Goal: Task Accomplishment & Management: Use online tool/utility

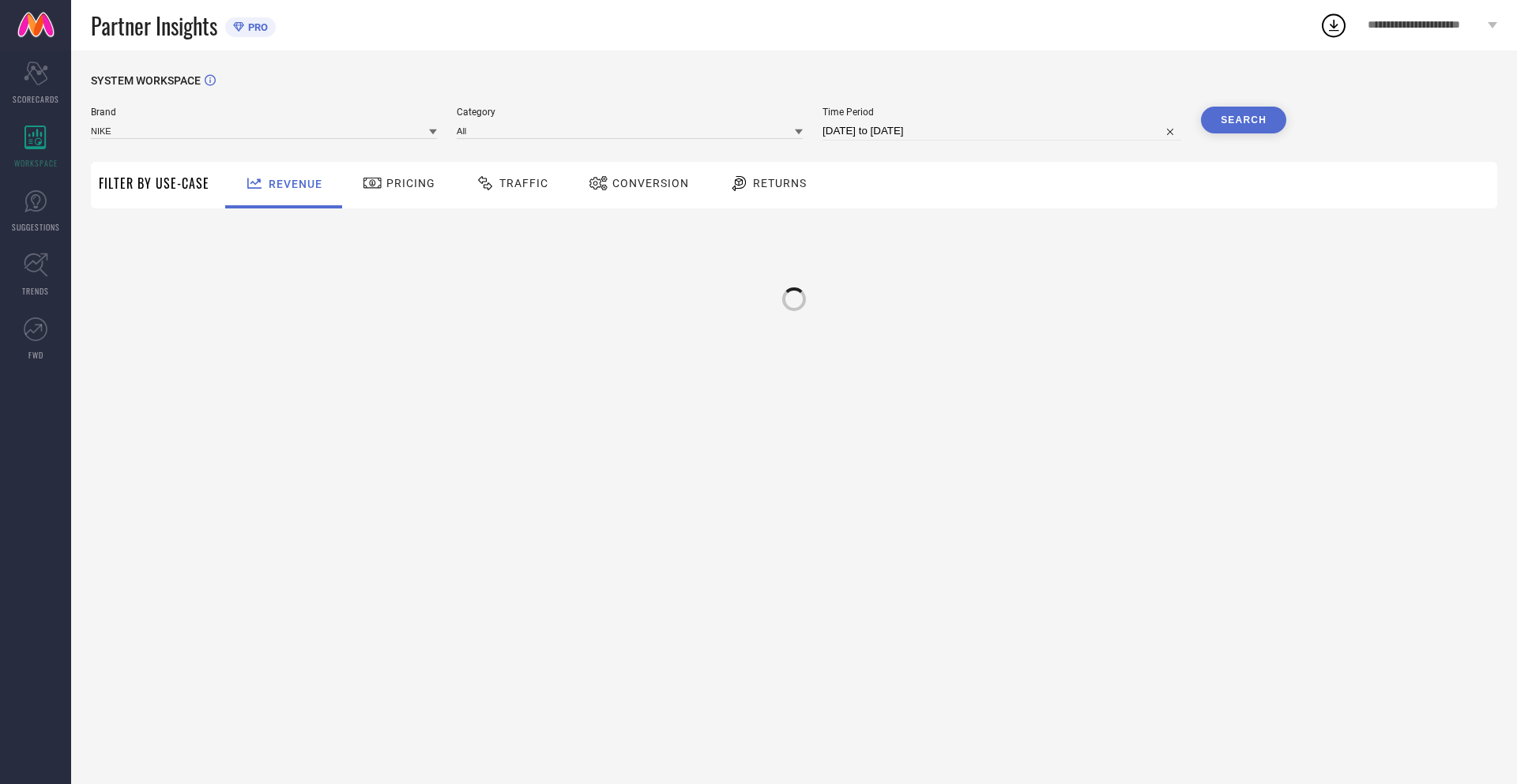
type input "NIKE"
type input "All"
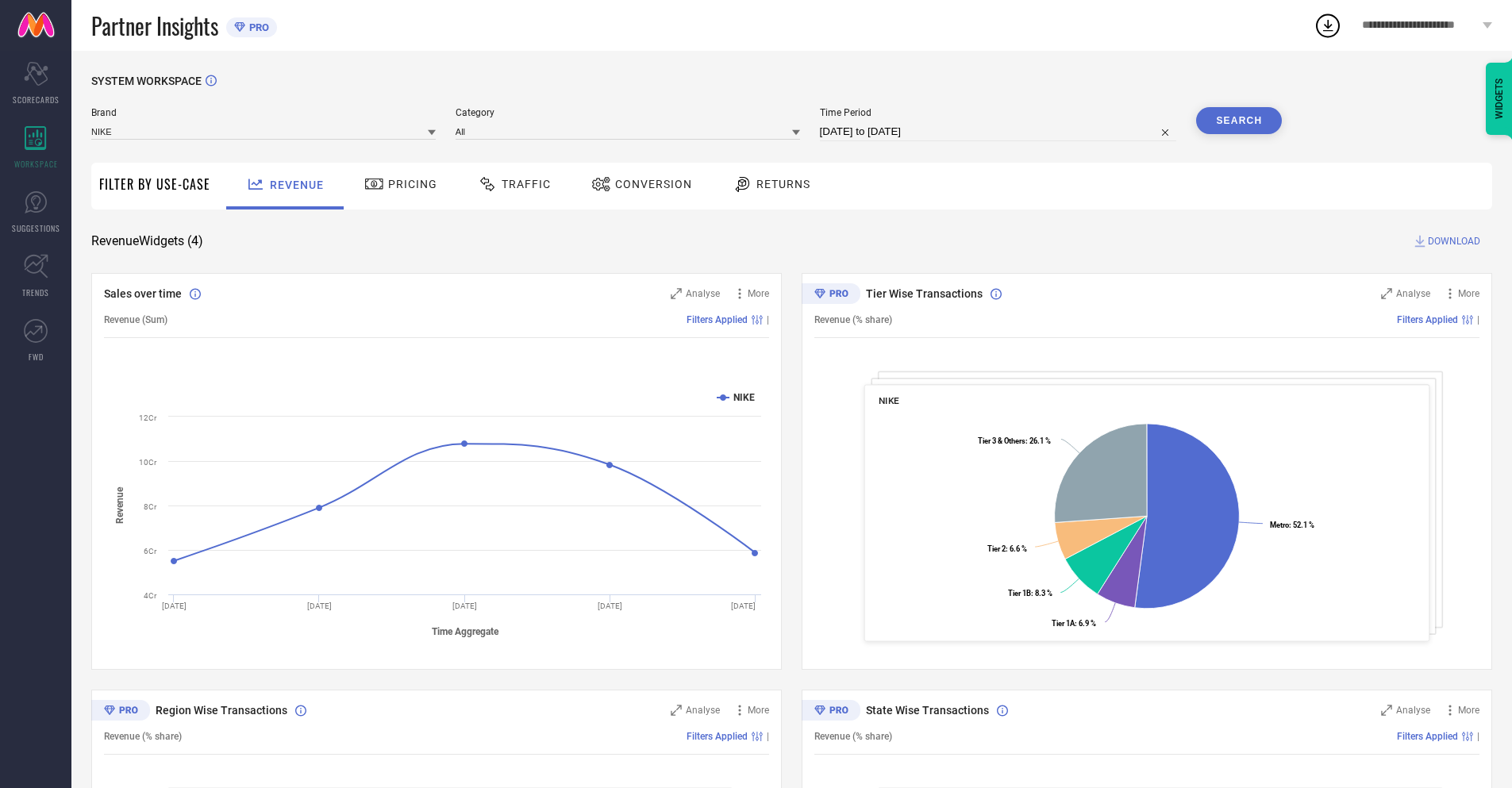
click at [637, 186] on span "Conversion" at bounding box center [654, 184] width 77 height 13
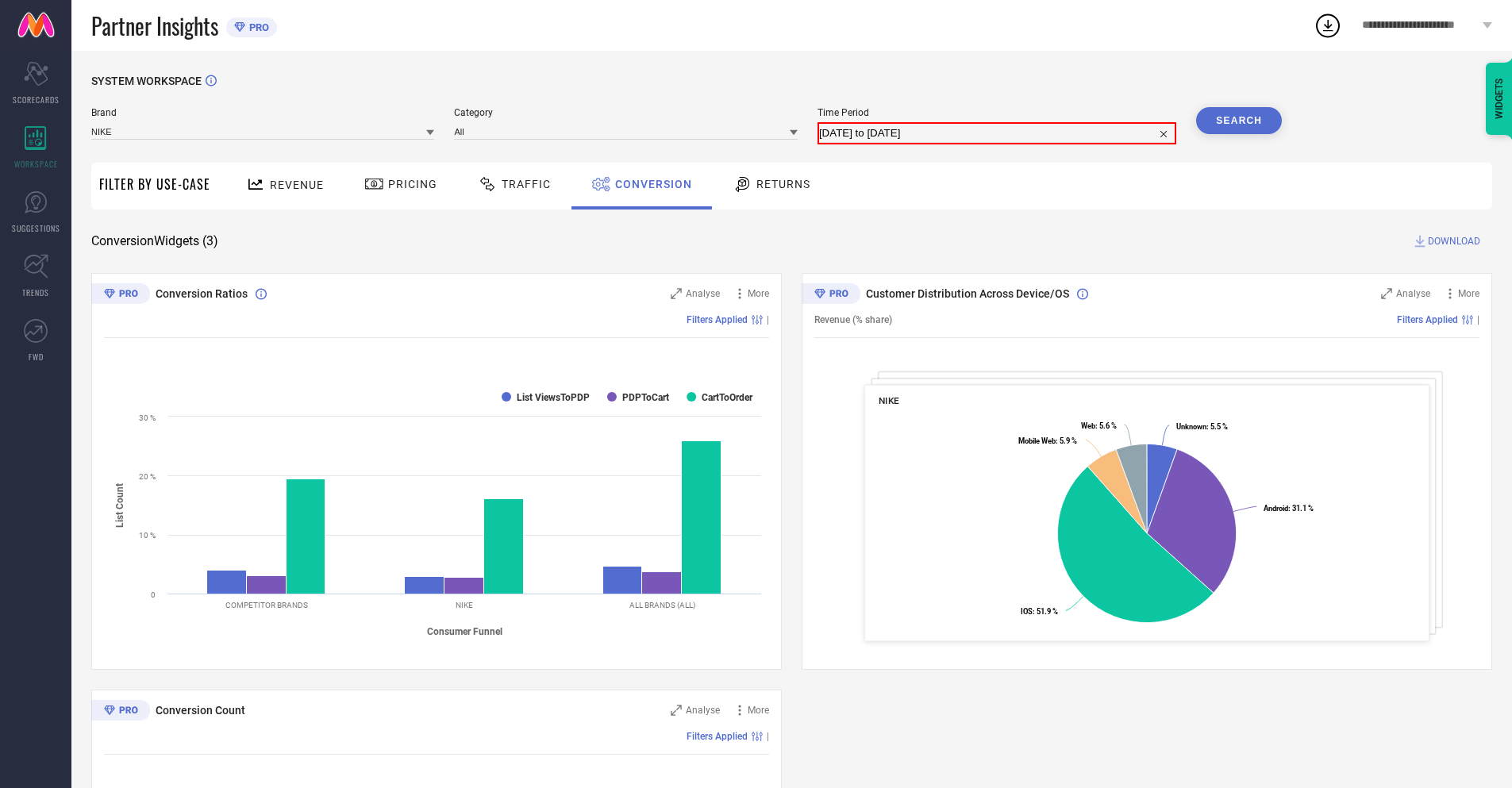
click at [997, 132] on input "17-07-2025 to 16-08-2025" at bounding box center [997, 133] width 355 height 19
select select "6"
select select "2025"
select select "7"
select select "2025"
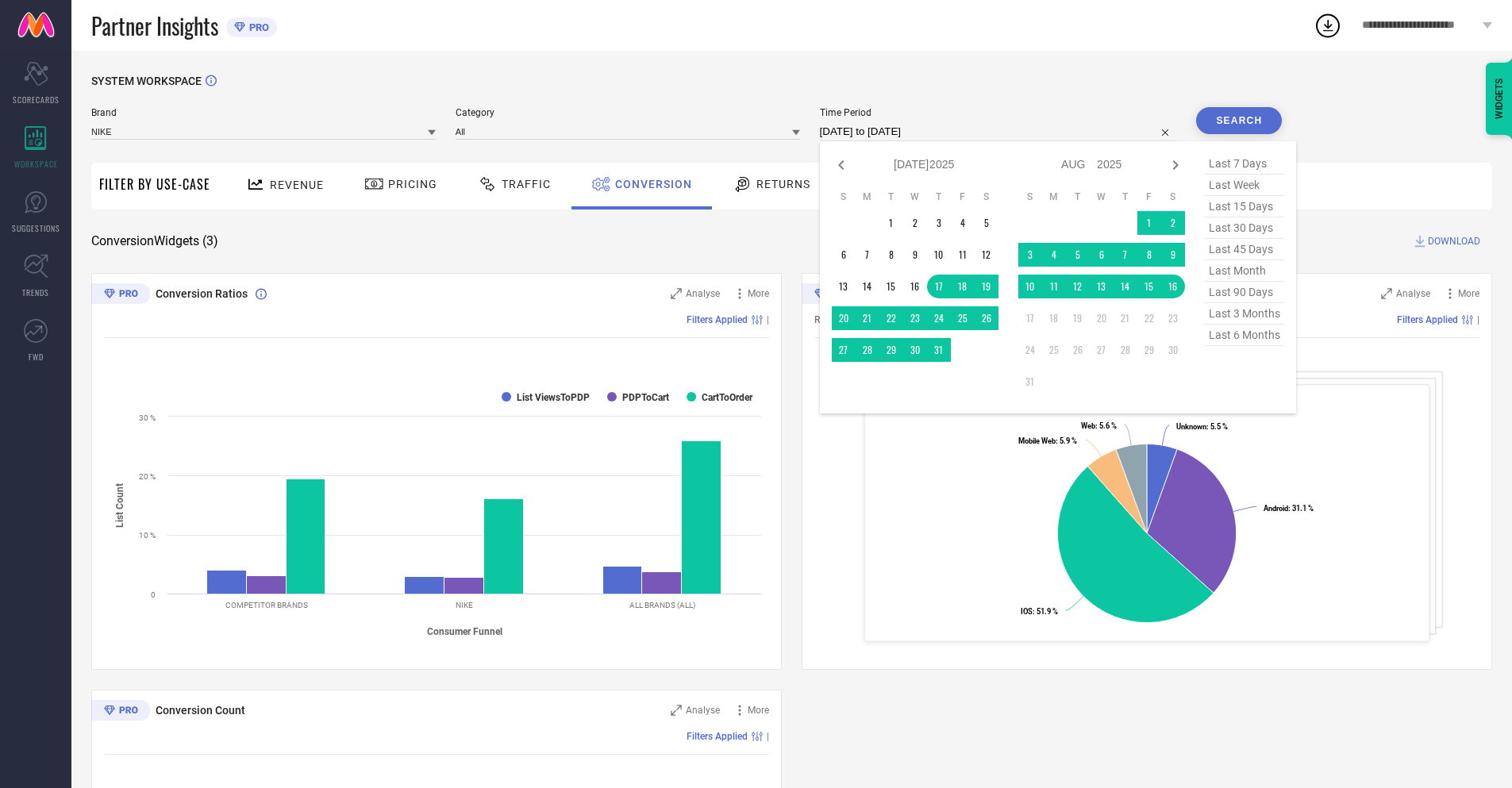
select select "7"
select select "2025"
select select "8"
select select "2025"
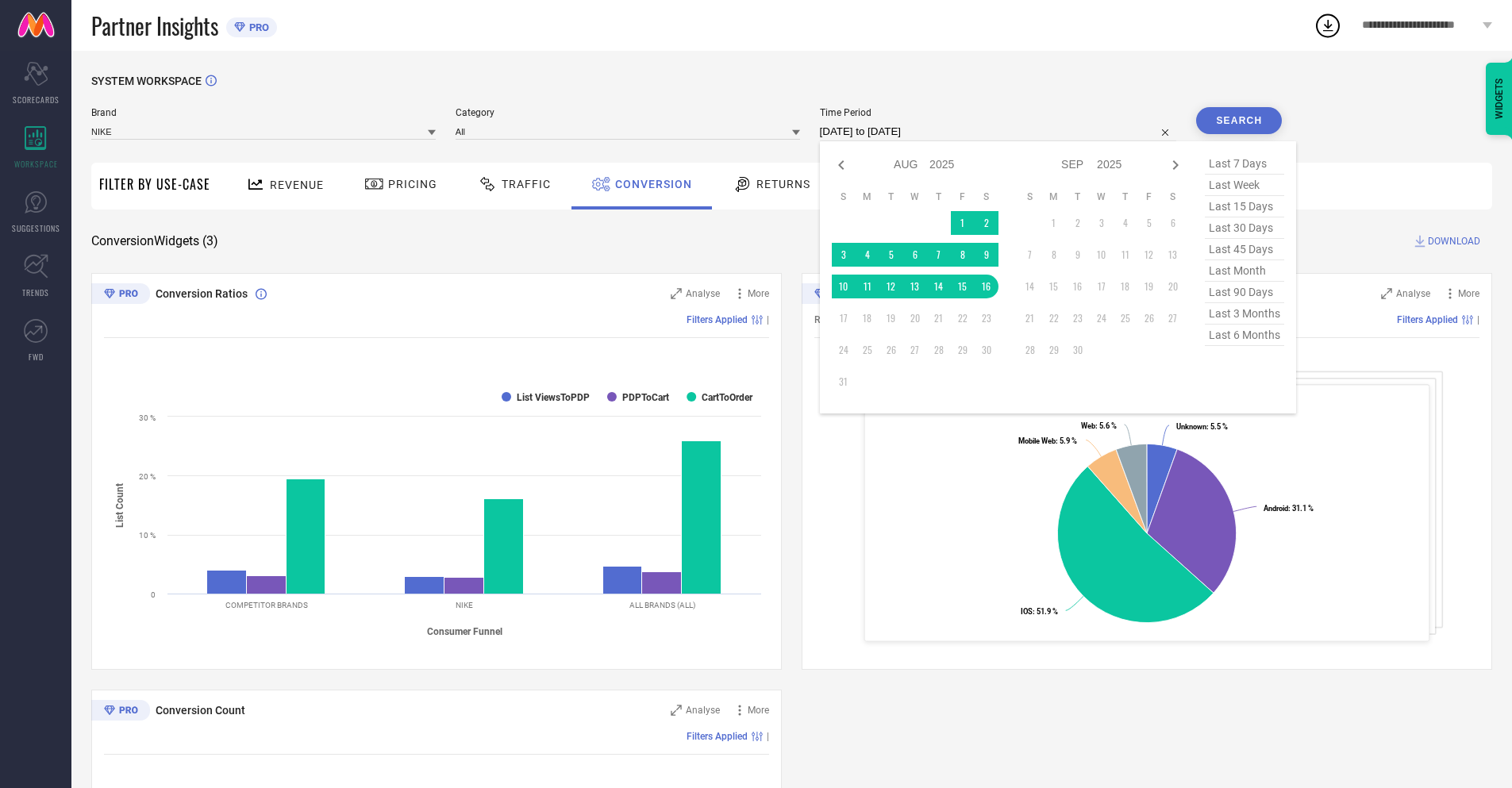
click at [983, 287] on td "16" at bounding box center [986, 287] width 23 height 23
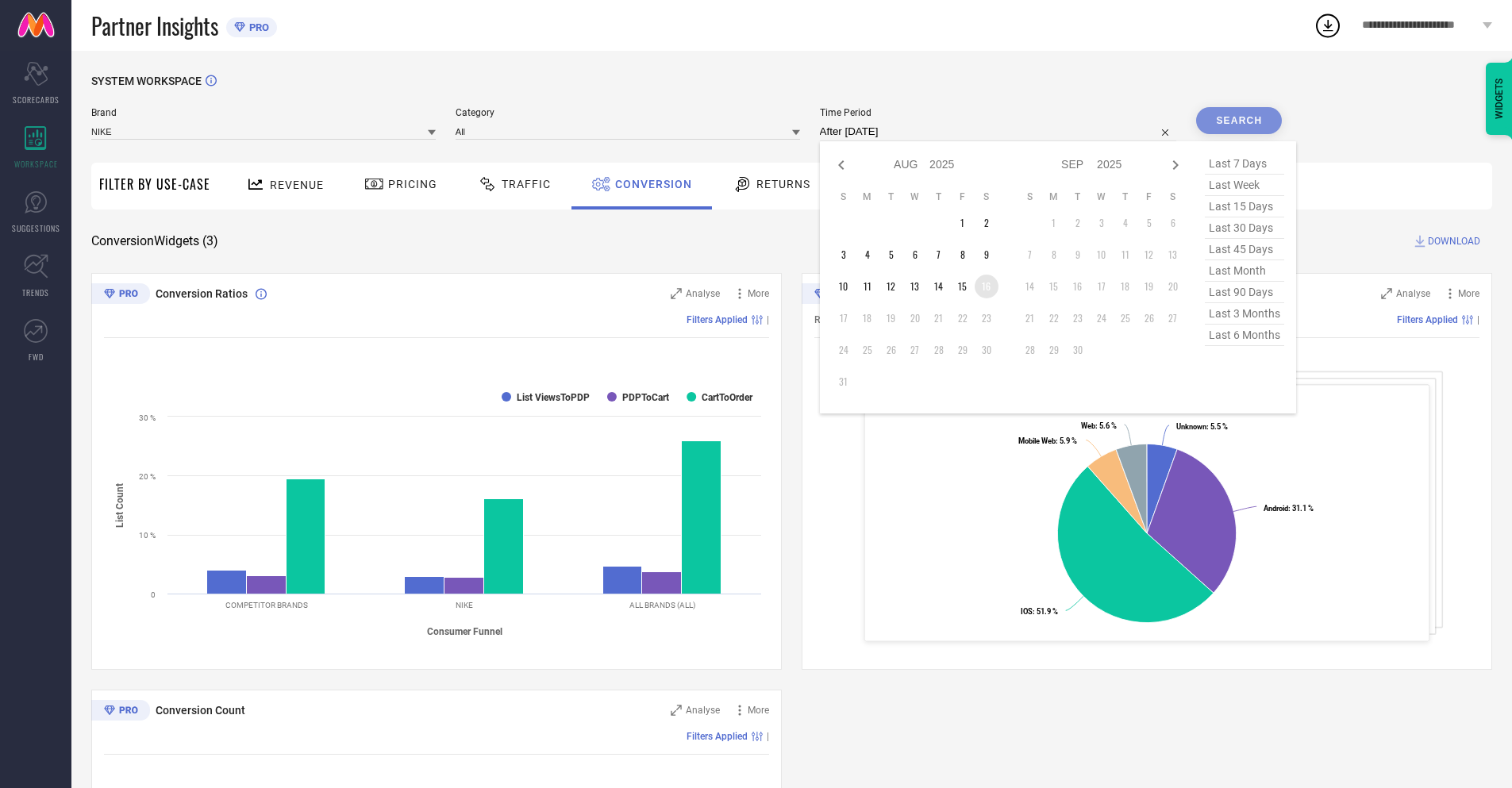
type input "16-08-2025 to 16-08-2025"
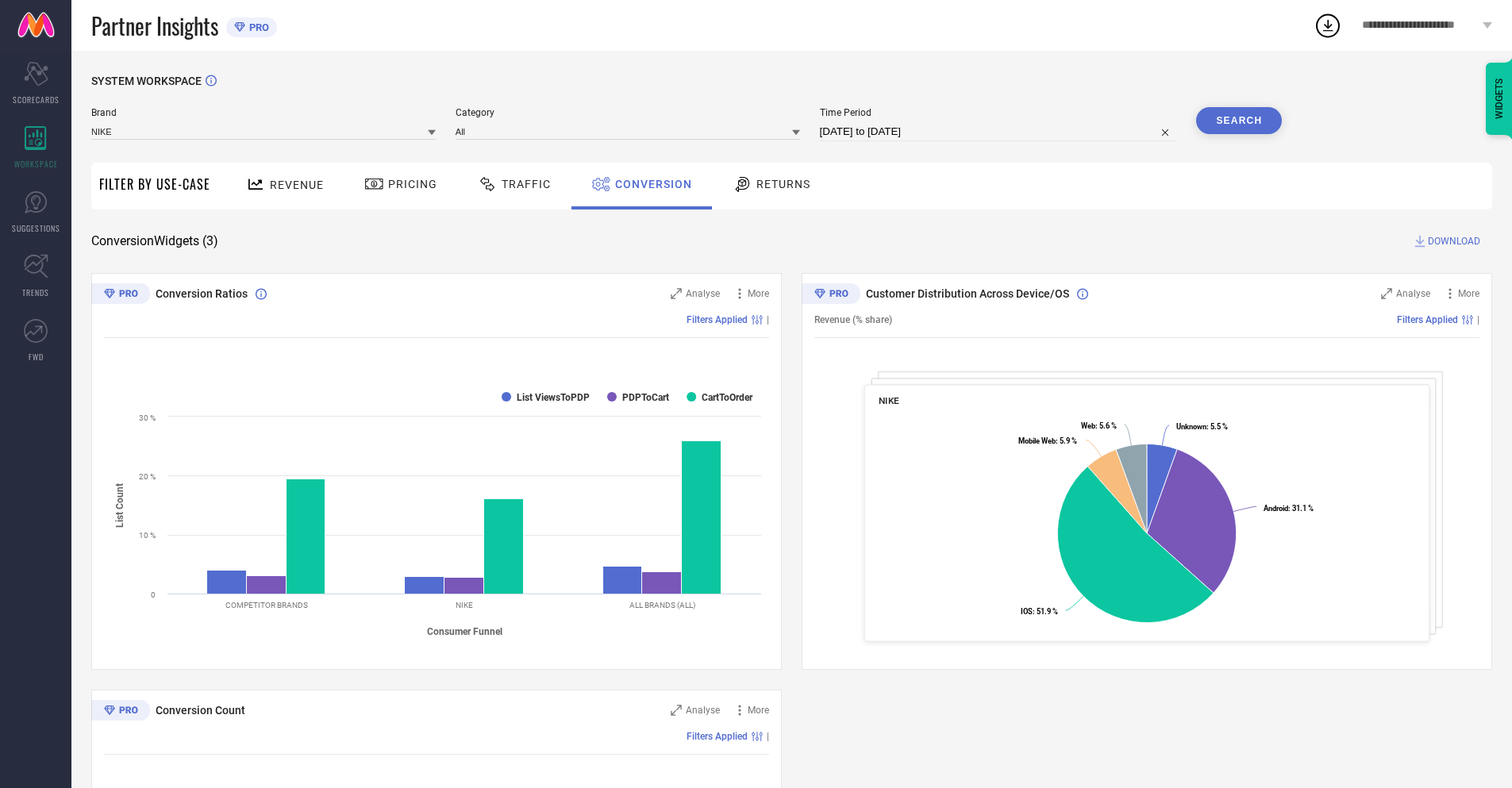
click at [1239, 121] on button "Search" at bounding box center [1239, 121] width 85 height 27
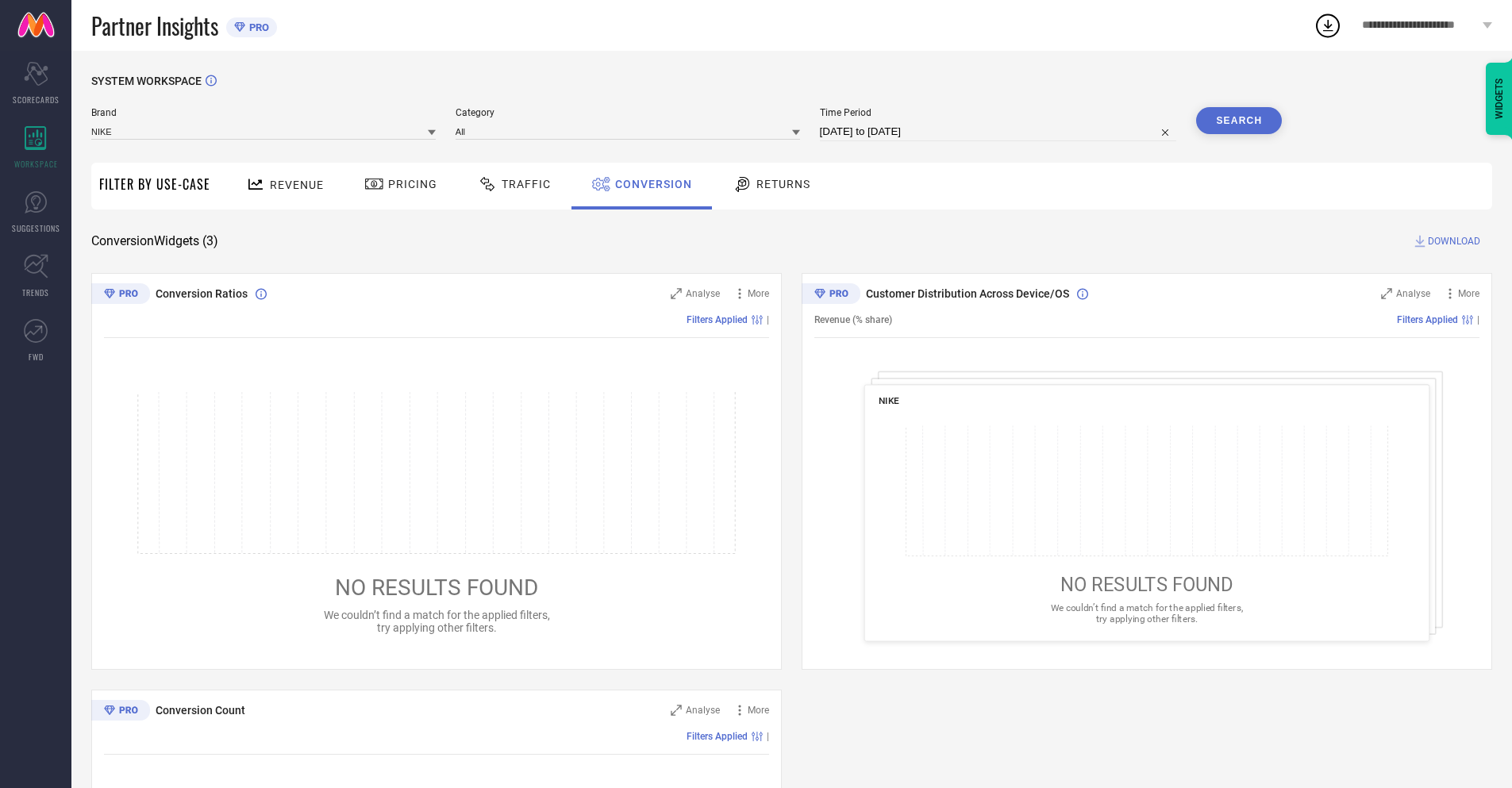
click at [1454, 241] on span "DOWNLOAD" at bounding box center [1454, 241] width 53 height 16
